Goal: Task Accomplishment & Management: Use online tool/utility

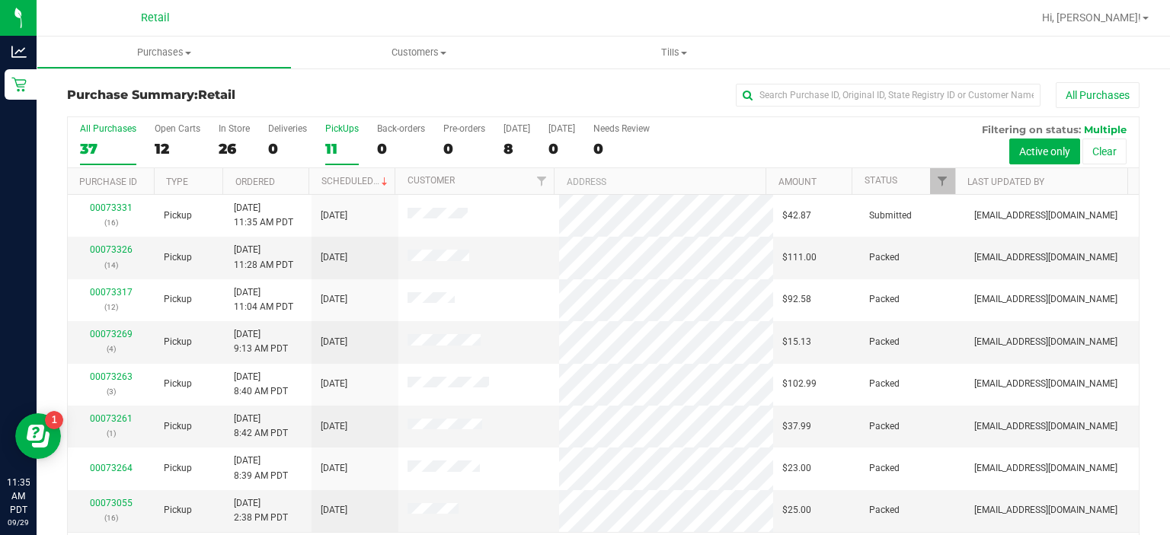
click at [347, 136] on label "PickUps 11" at bounding box center [342, 144] width 34 height 42
click at [0, 0] on input "PickUps 11" at bounding box center [0, 0] width 0 height 0
click at [119, 417] on link "00073331" at bounding box center [111, 419] width 43 height 11
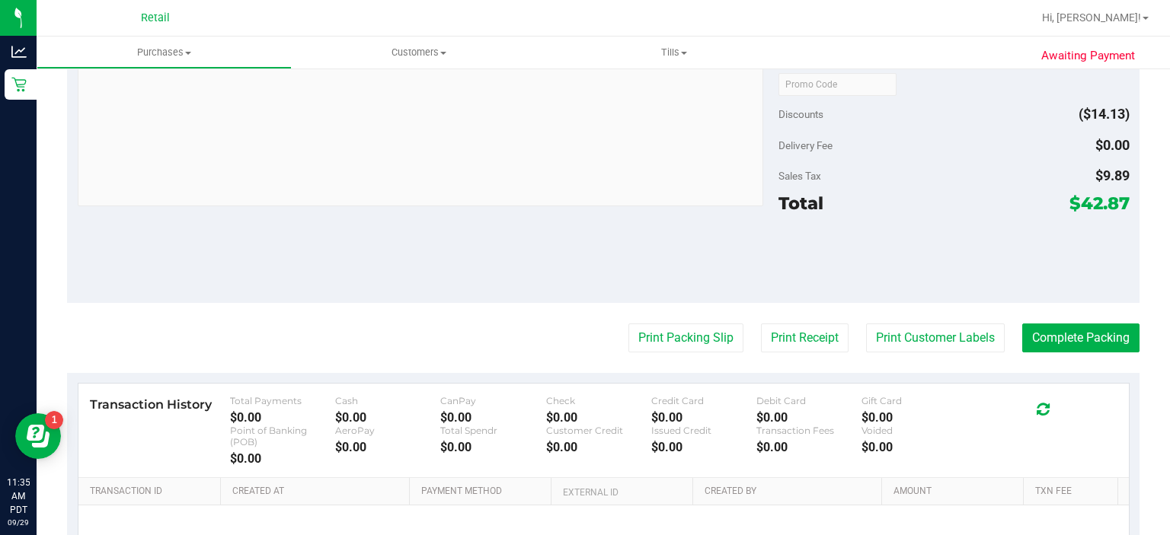
scroll to position [621, 0]
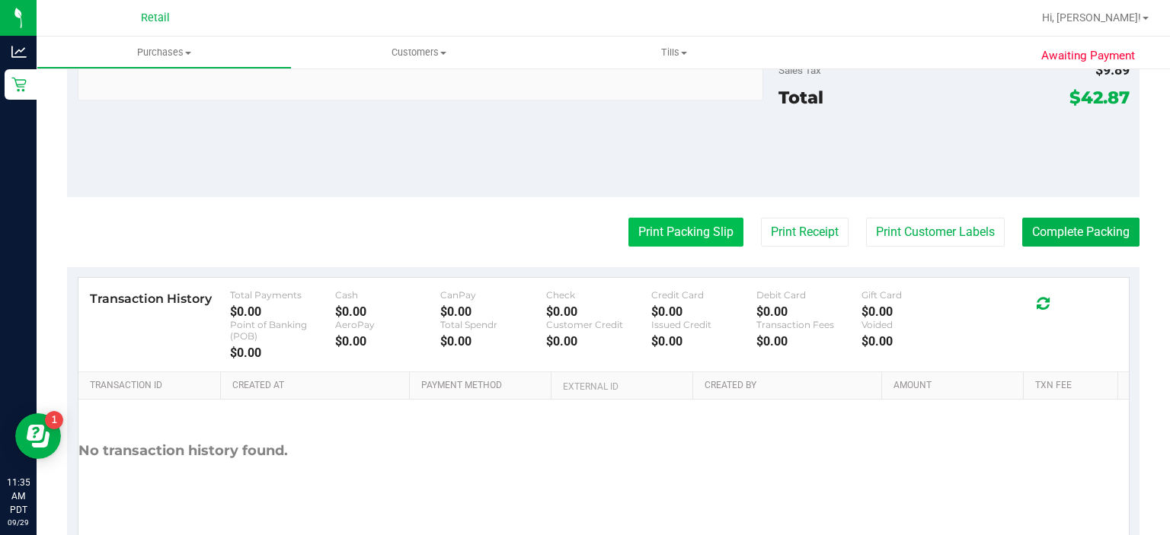
click at [659, 241] on button "Print Packing Slip" at bounding box center [685, 232] width 115 height 29
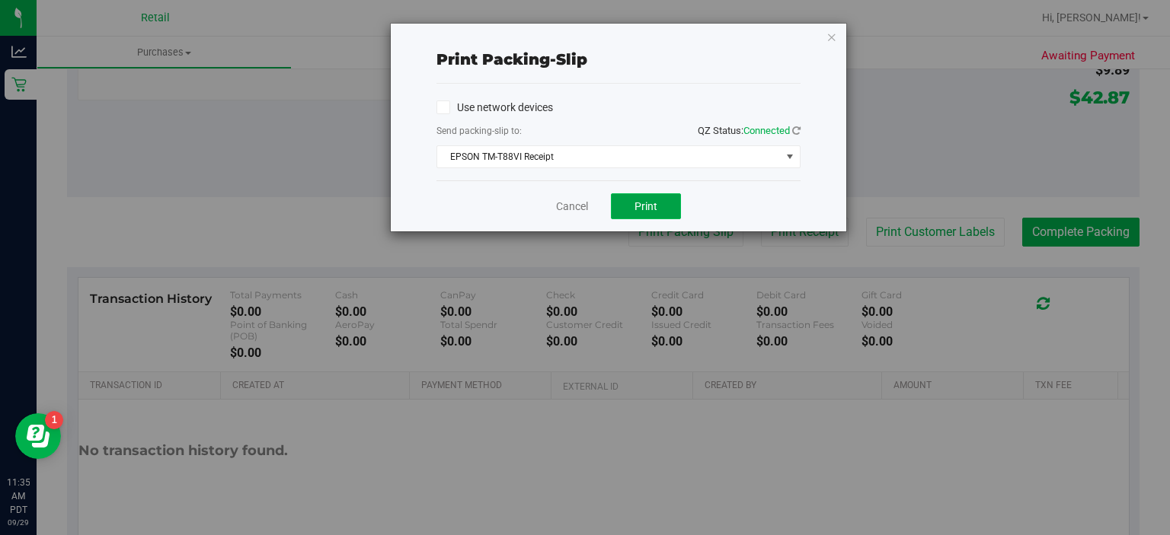
click at [646, 205] on span "Print" at bounding box center [645, 206] width 23 height 12
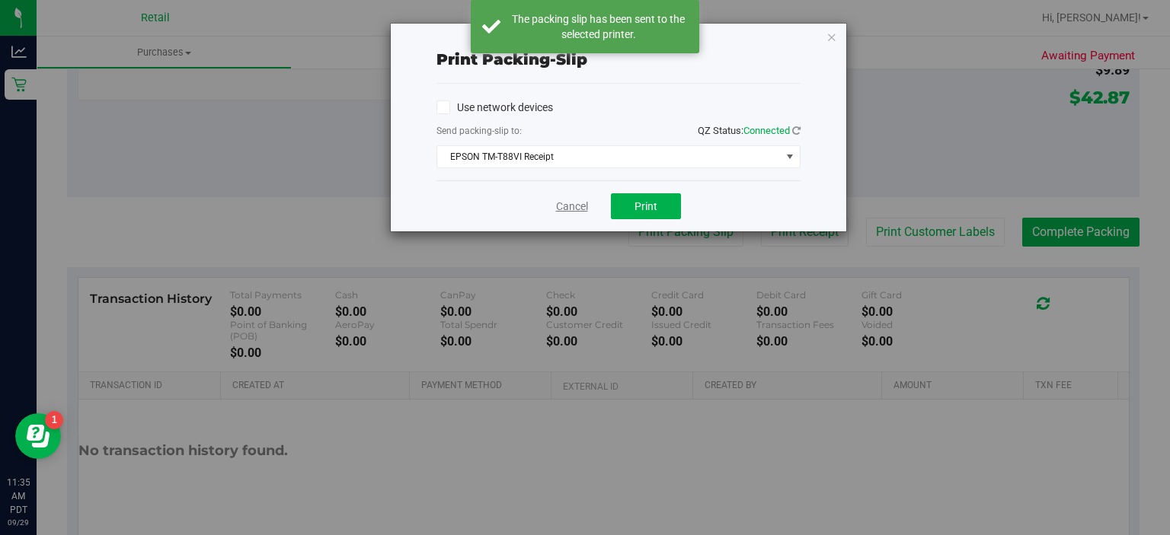
click at [561, 208] on link "Cancel" at bounding box center [572, 207] width 32 height 16
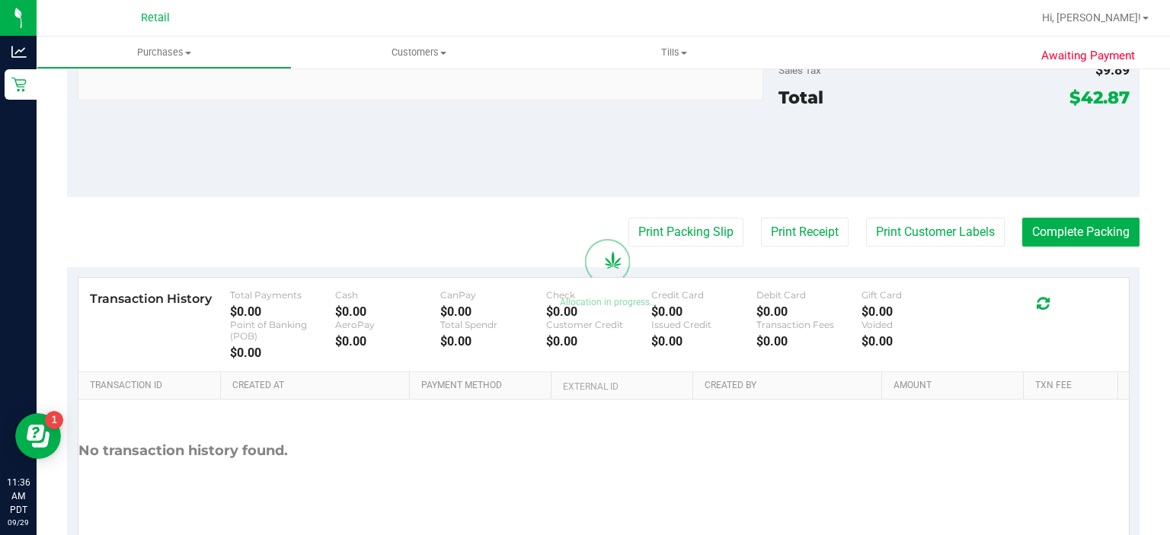
scroll to position [657, 0]
click at [1061, 231] on button "Complete Packing" at bounding box center [1080, 232] width 117 height 29
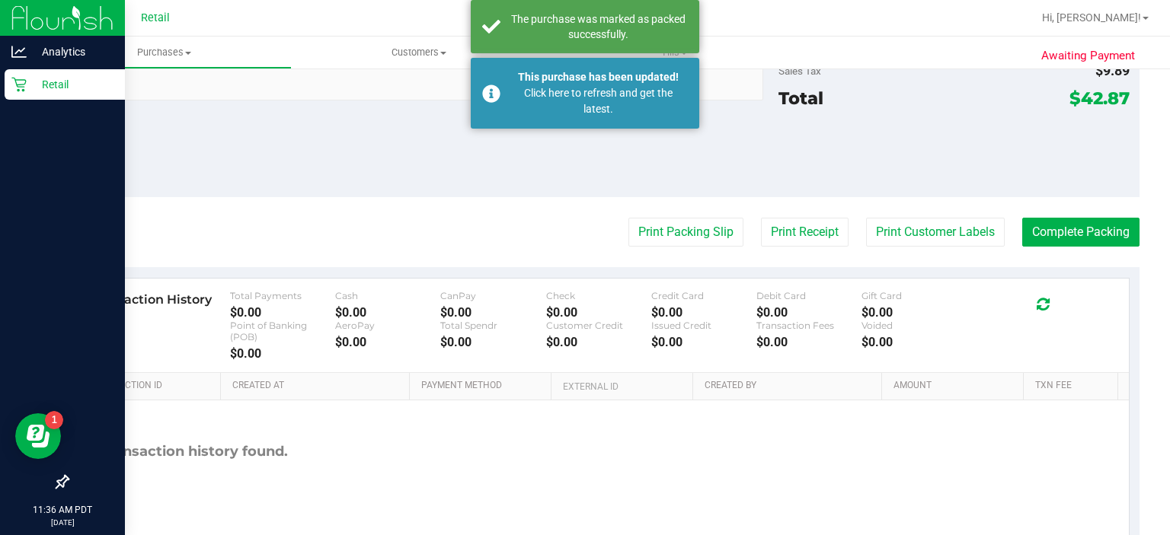
click at [9, 86] on div "Retail" at bounding box center [65, 84] width 120 height 30
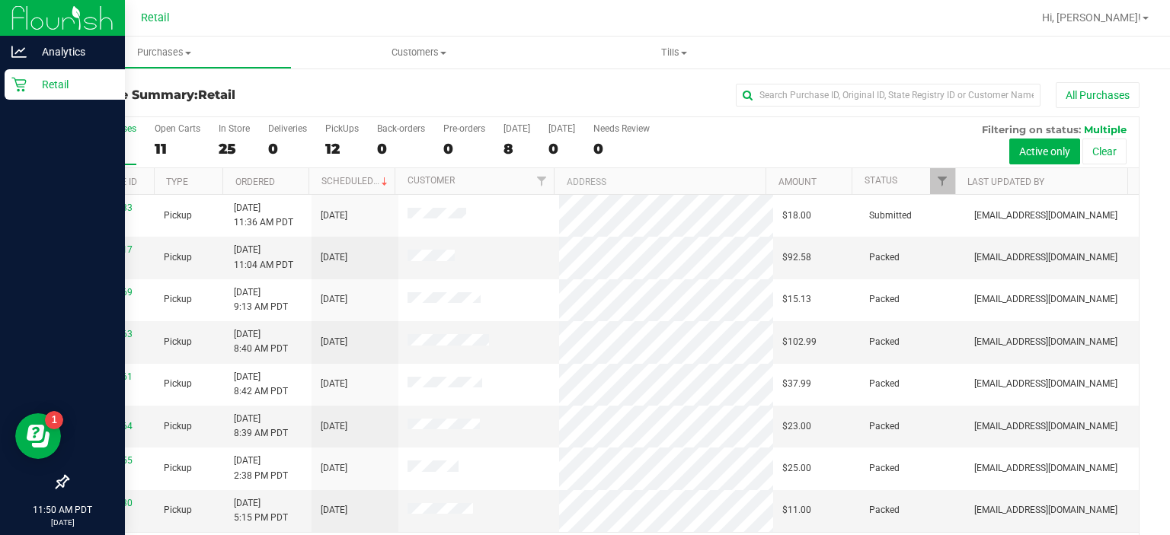
click at [21, 95] on div "Retail" at bounding box center [65, 84] width 120 height 30
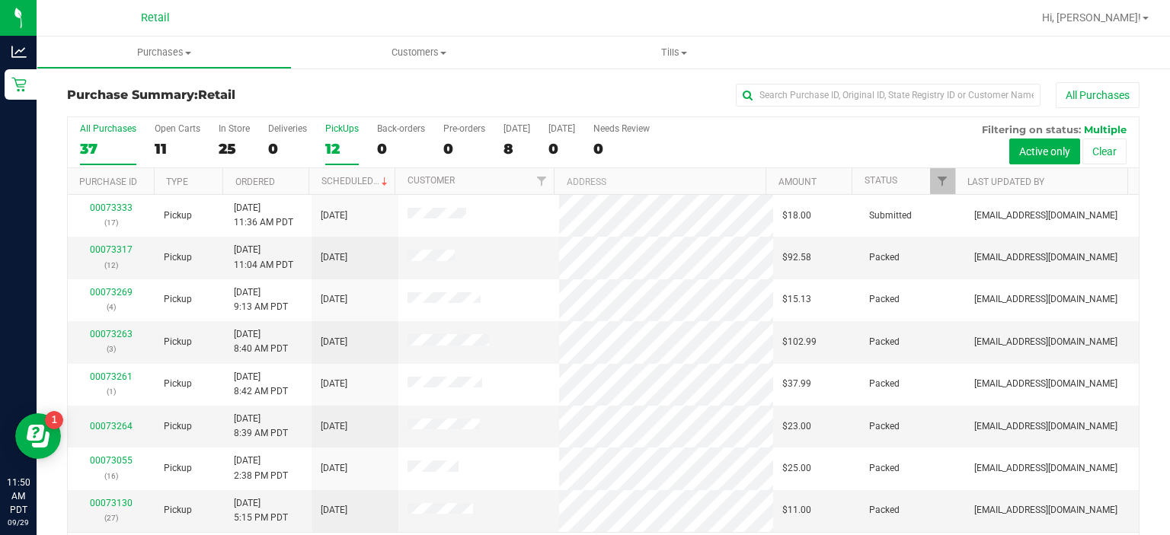
click at [352, 129] on div "PickUps" at bounding box center [342, 128] width 34 height 11
click at [0, 0] on input "PickUps 12" at bounding box center [0, 0] width 0 height 0
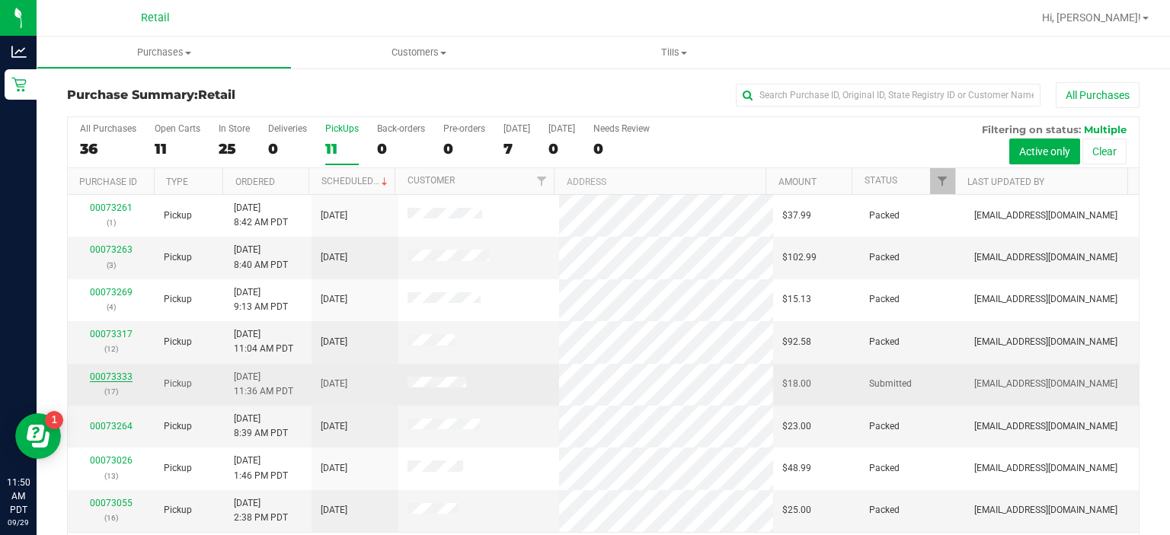
click at [108, 373] on link "00073333" at bounding box center [111, 377] width 43 height 11
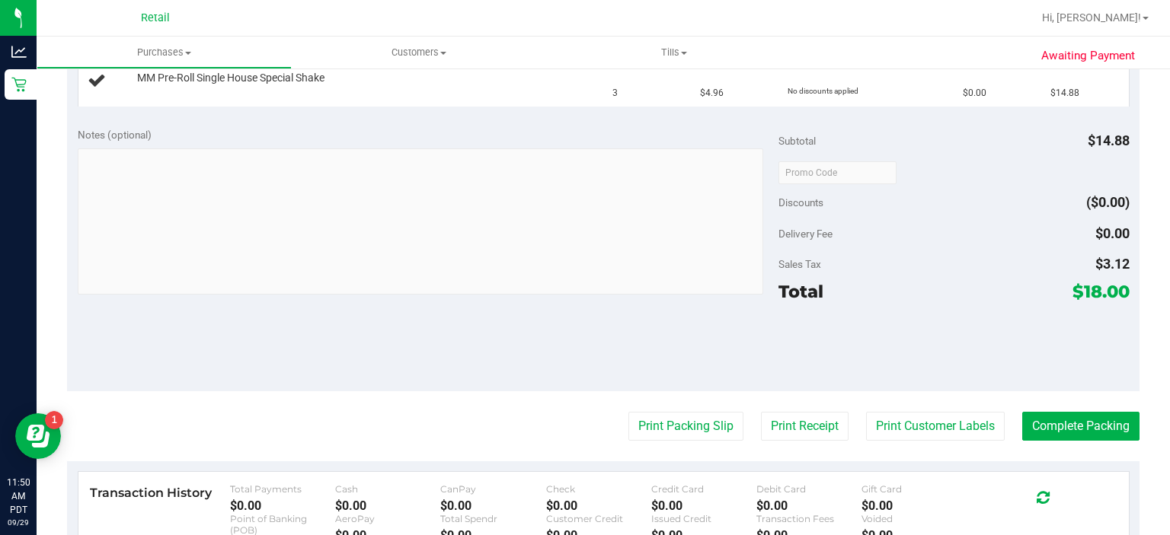
scroll to position [499, 0]
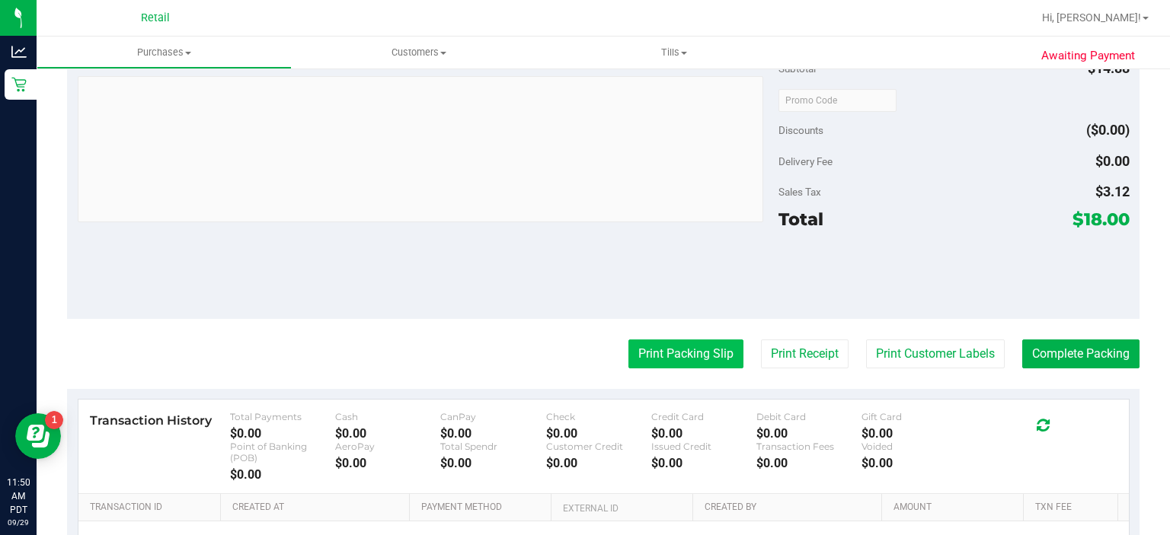
click at [663, 347] on button "Print Packing Slip" at bounding box center [685, 354] width 115 height 29
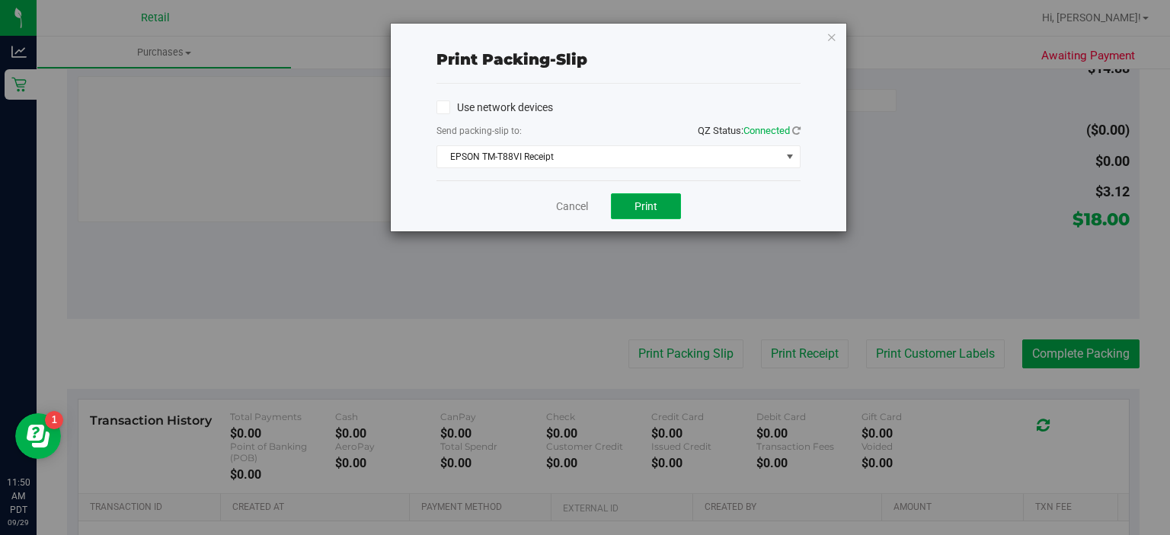
click at [646, 198] on button "Print" at bounding box center [646, 206] width 70 height 26
click at [578, 209] on link "Cancel" at bounding box center [572, 207] width 32 height 16
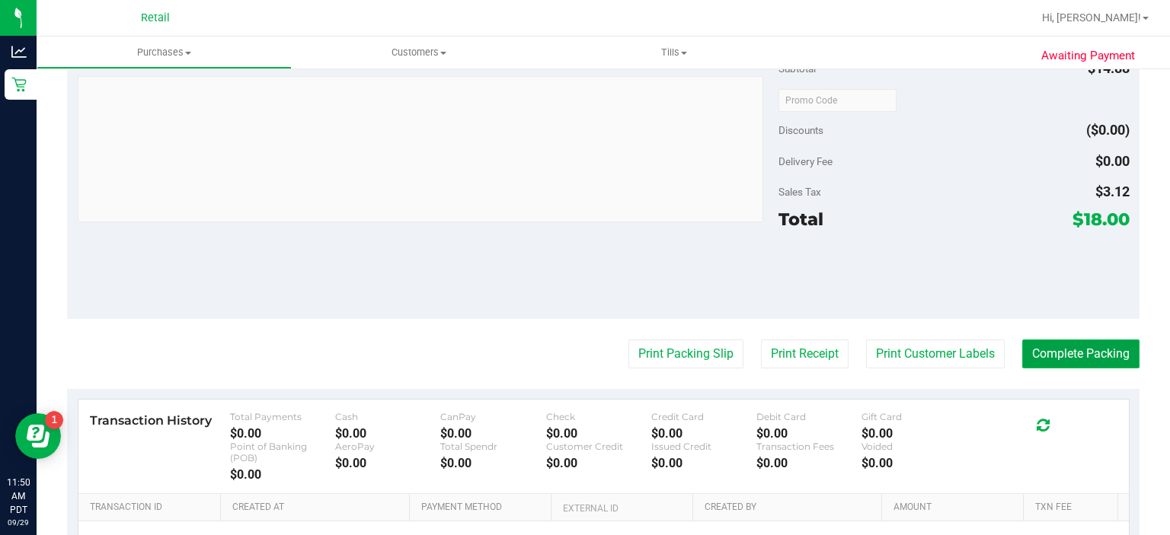
click at [1069, 350] on button "Complete Packing" at bounding box center [1080, 354] width 117 height 29
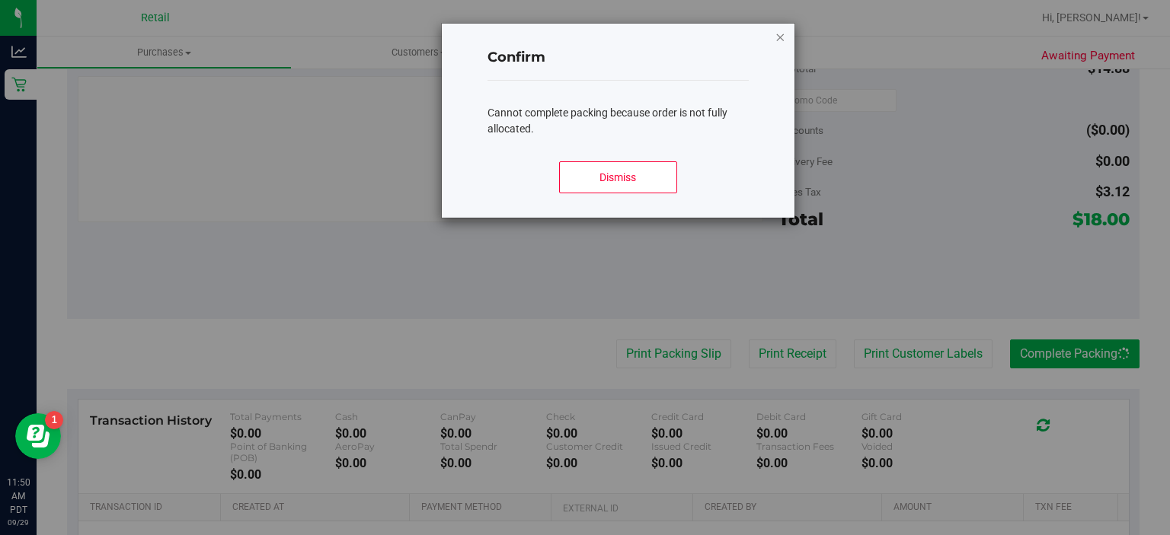
click at [782, 37] on icon "Close modal" at bounding box center [780, 36] width 11 height 18
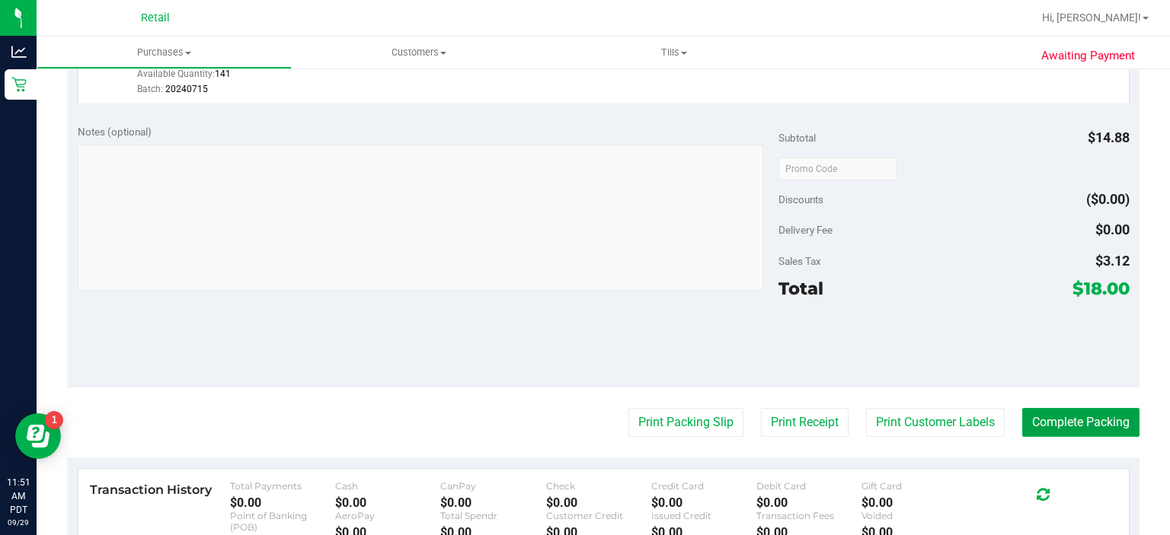
scroll to position [528, 0]
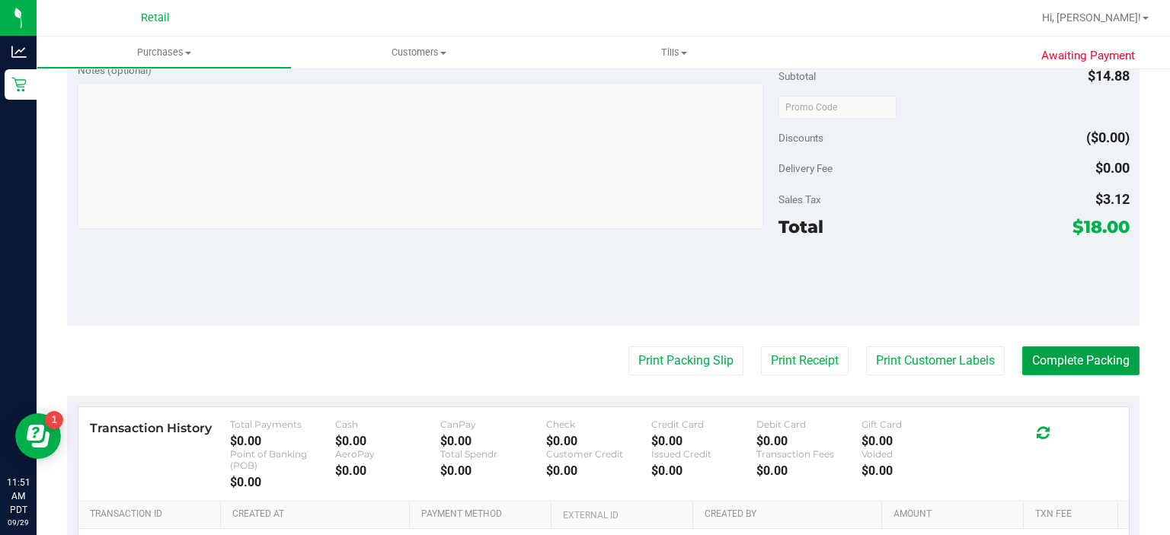
click at [1068, 362] on button "Complete Packing" at bounding box center [1080, 361] width 117 height 29
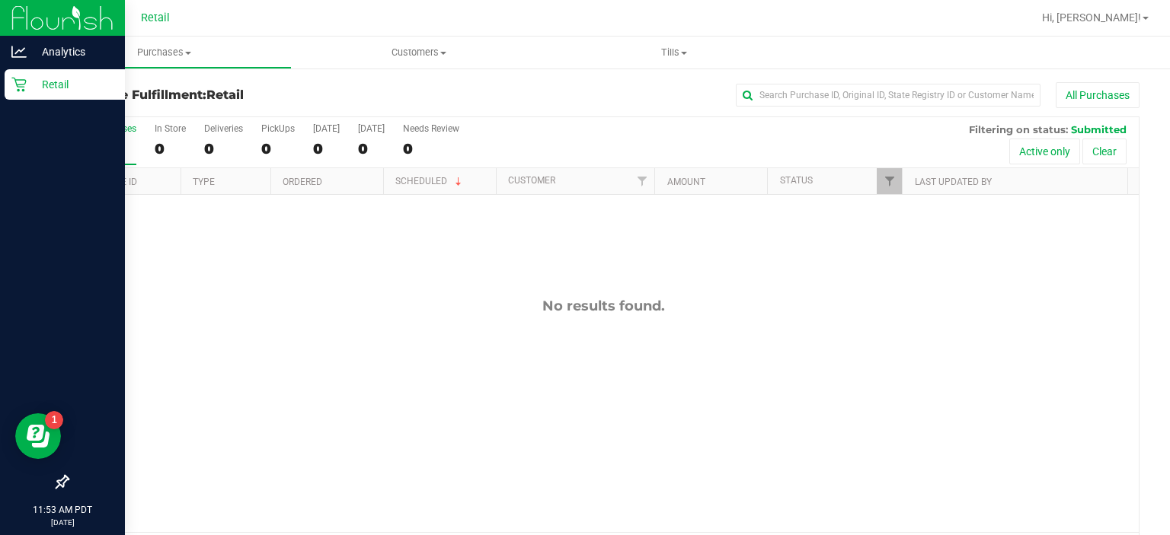
click at [20, 94] on div "Retail" at bounding box center [65, 84] width 120 height 30
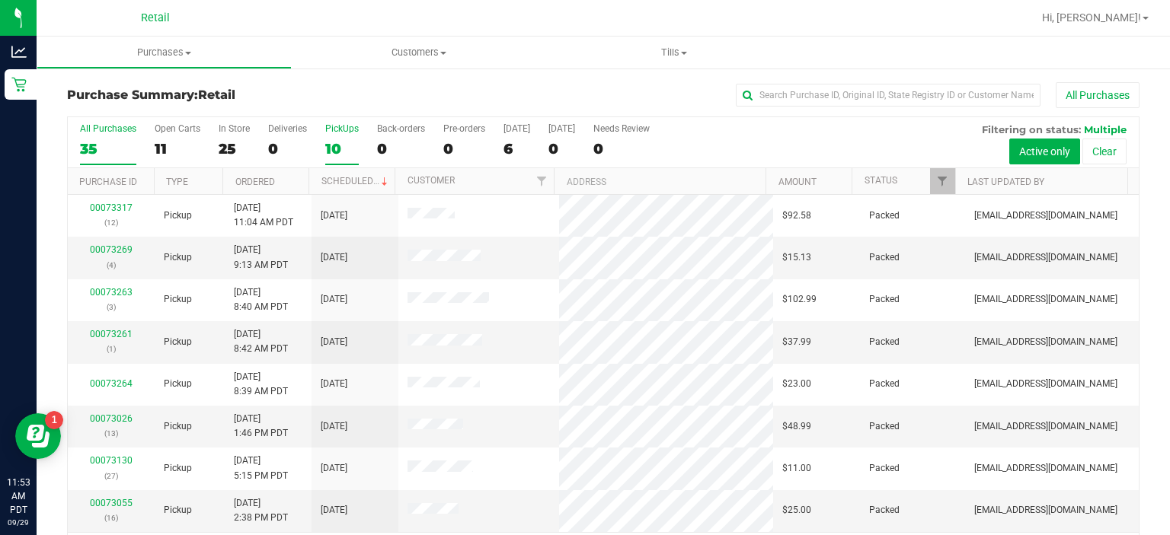
click at [344, 133] on div "PickUps" at bounding box center [342, 128] width 34 height 11
click at [0, 0] on input "PickUps 10" at bounding box center [0, 0] width 0 height 0
